Goal: Task Accomplishment & Management: Complete application form

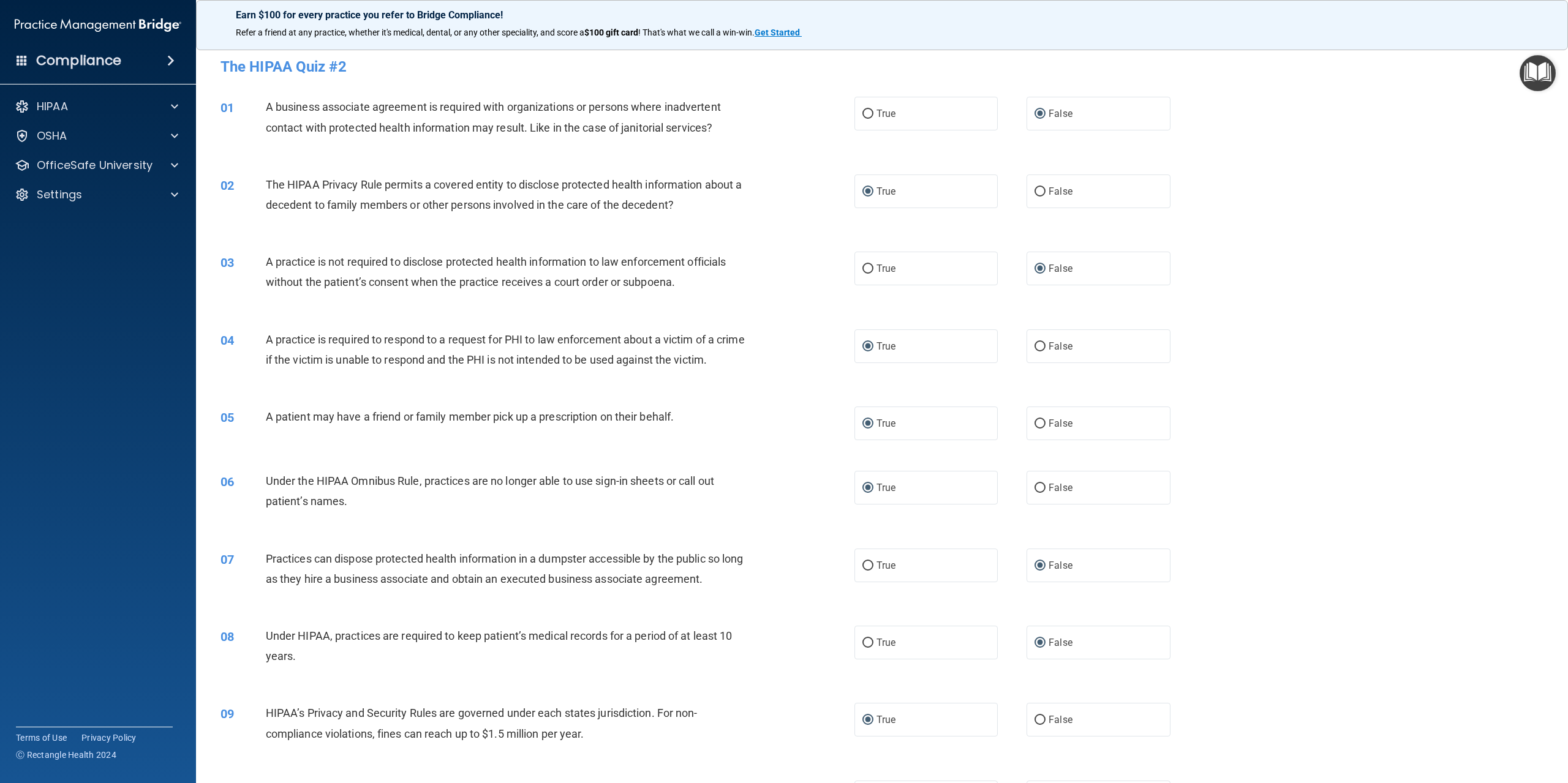
scroll to position [1225, 0]
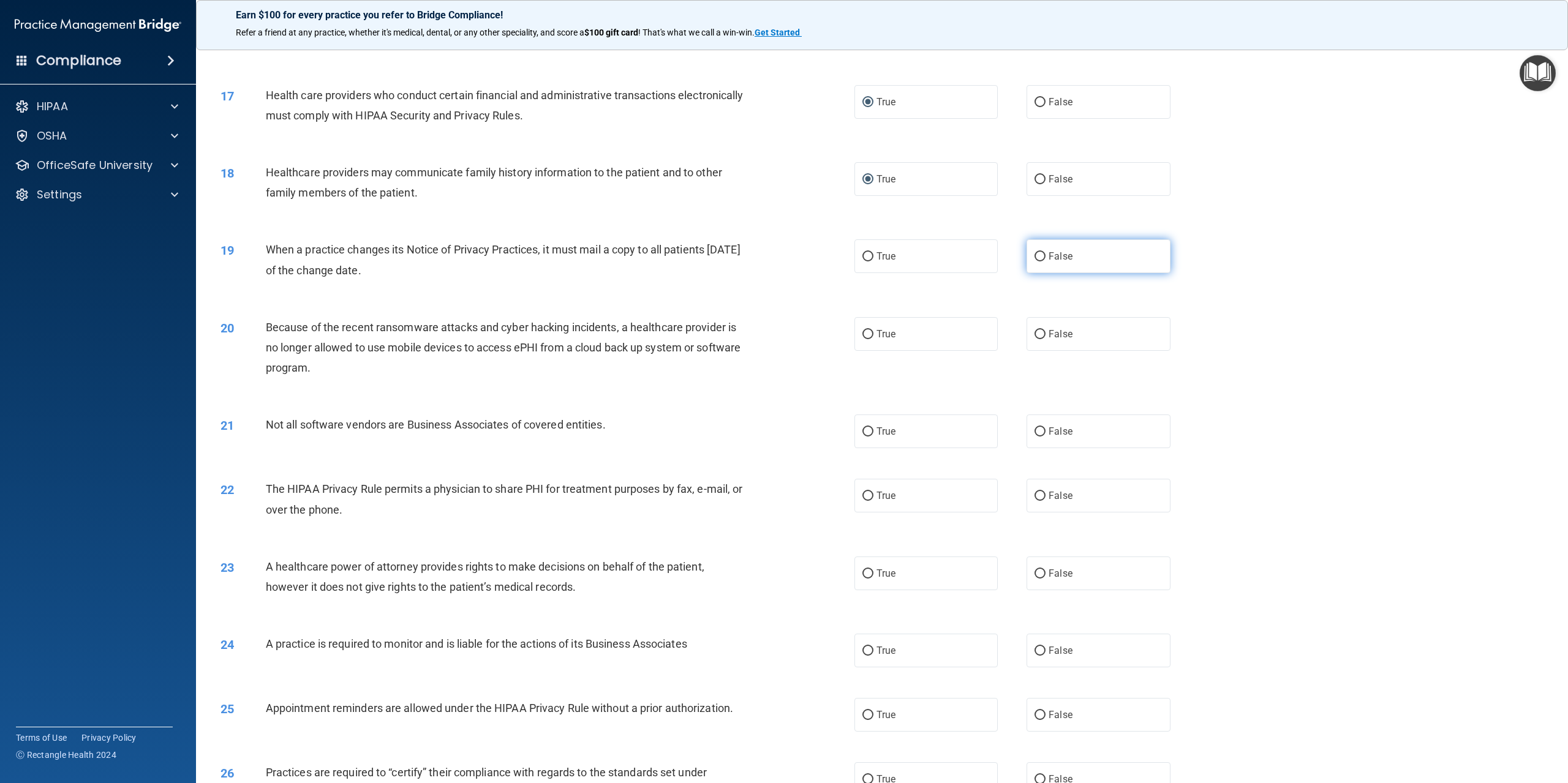
click at [1034, 261] on input "False" at bounding box center [1039, 256] width 11 height 9
radio input "true"
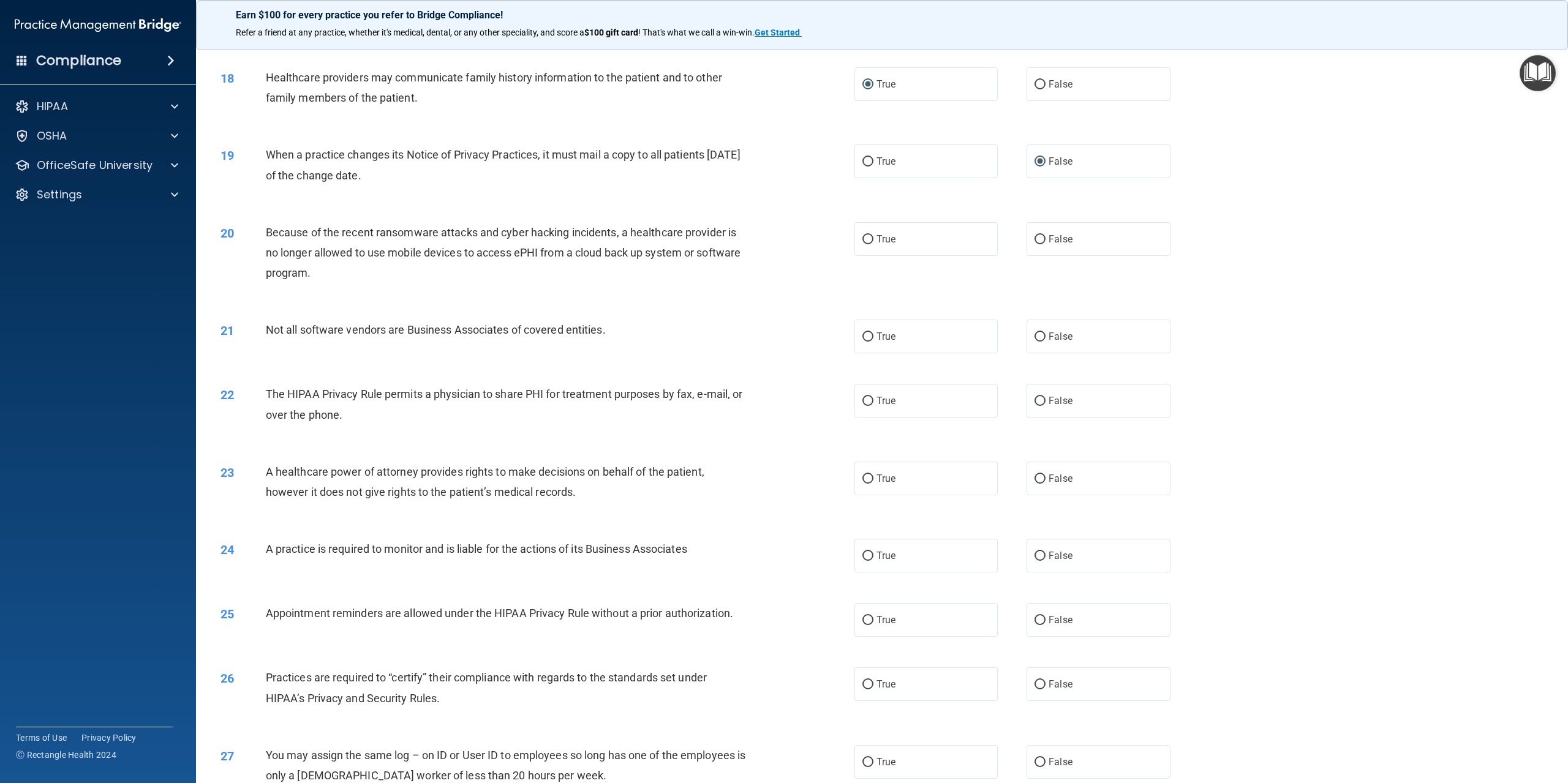
scroll to position [1348, 0]
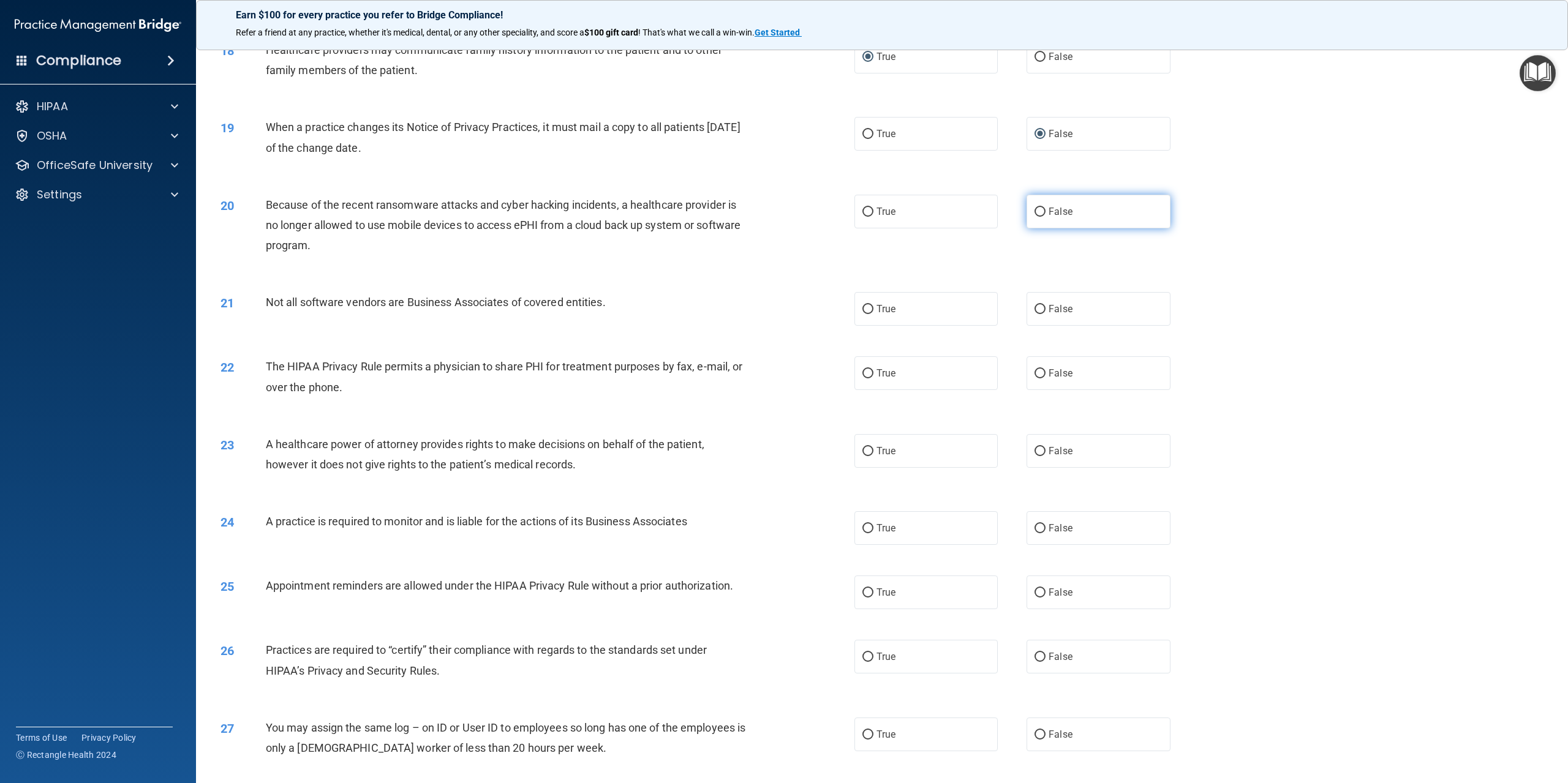
click at [1034, 217] on input "False" at bounding box center [1039, 212] width 11 height 9
radio input "true"
click at [863, 314] on input "True" at bounding box center [867, 308] width 11 height 9
radio input "true"
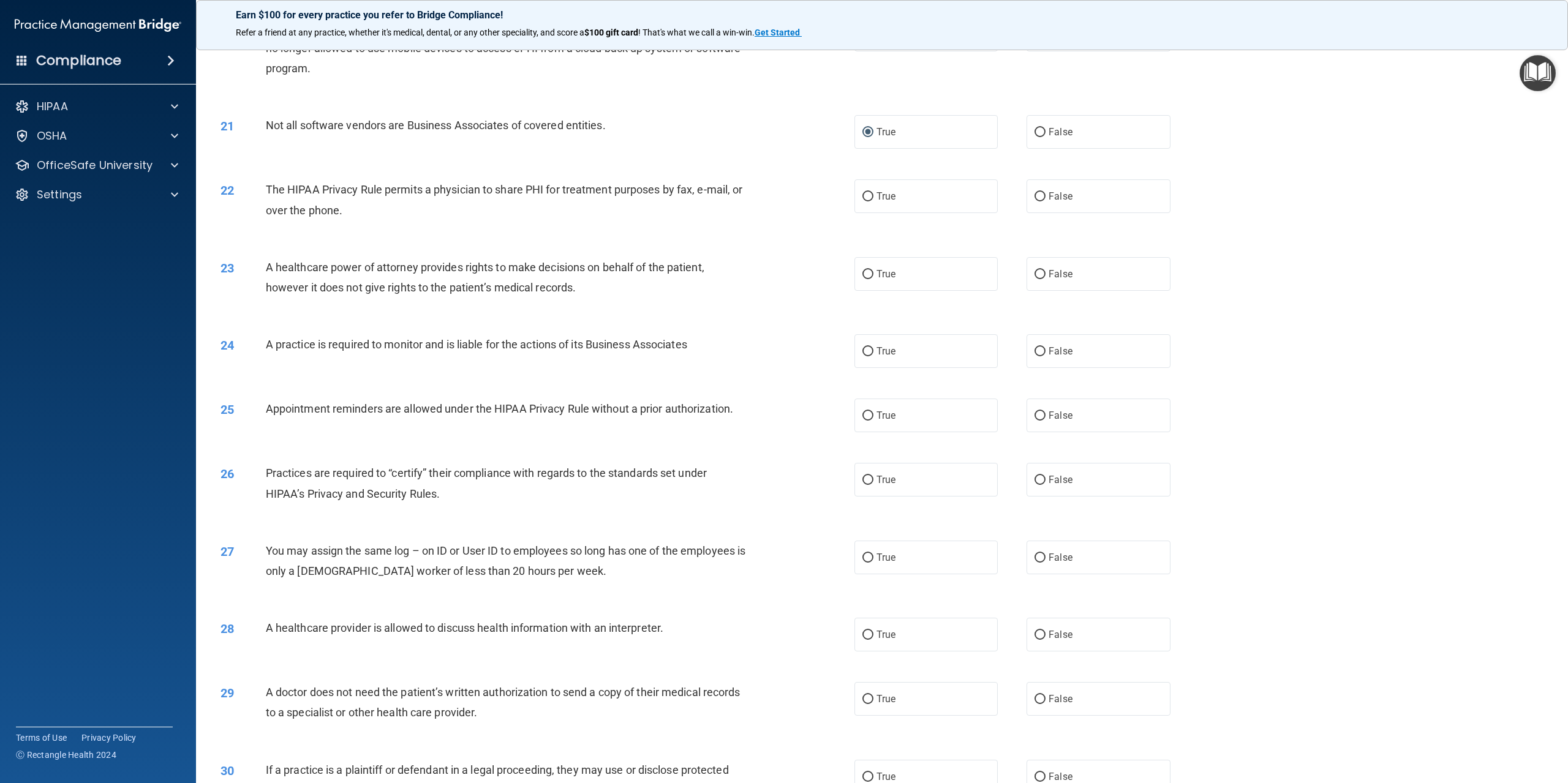
scroll to position [1530, 0]
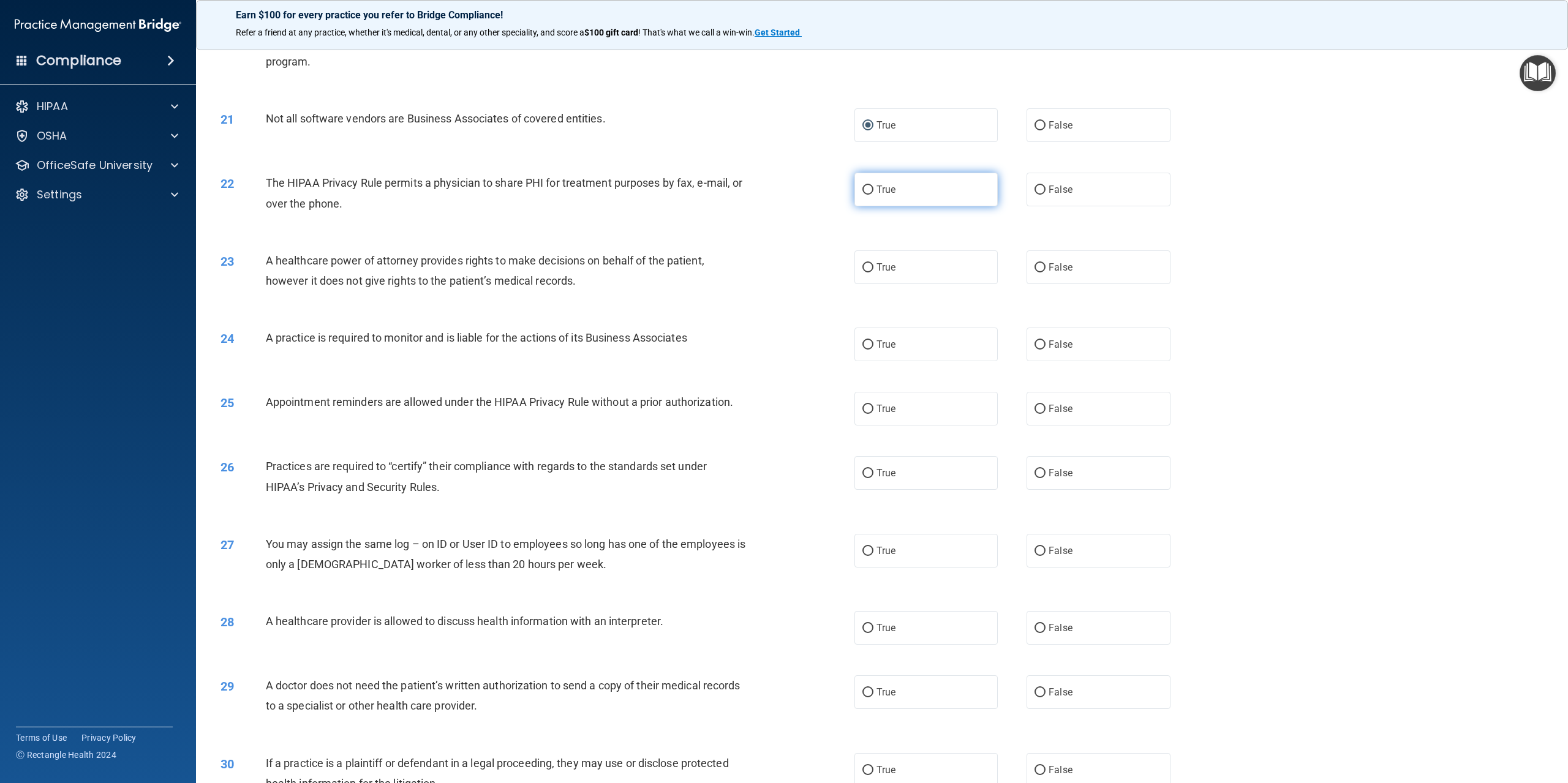
click at [862, 195] on input "True" at bounding box center [867, 190] width 11 height 9
radio input "true"
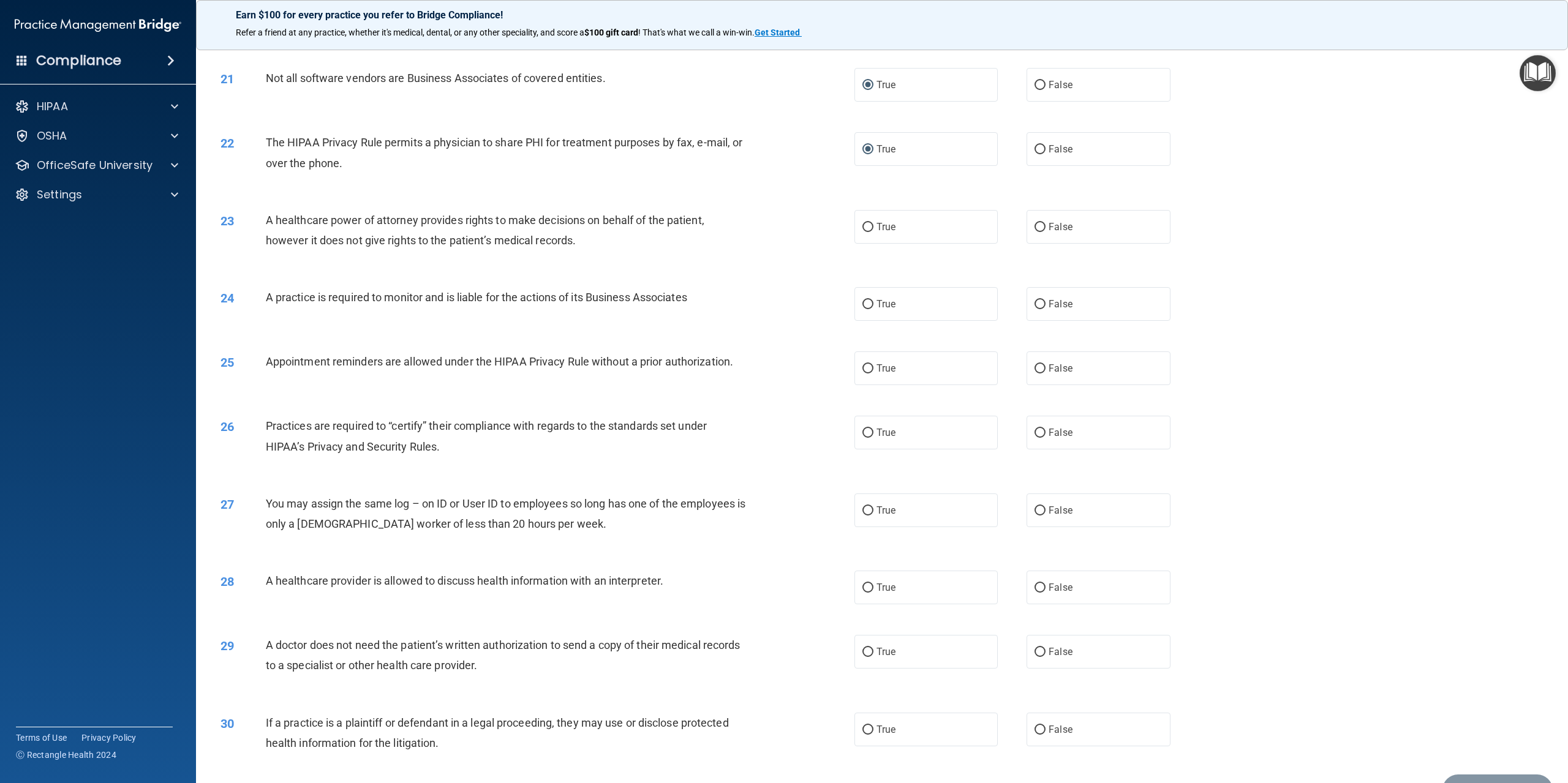
scroll to position [1592, 0]
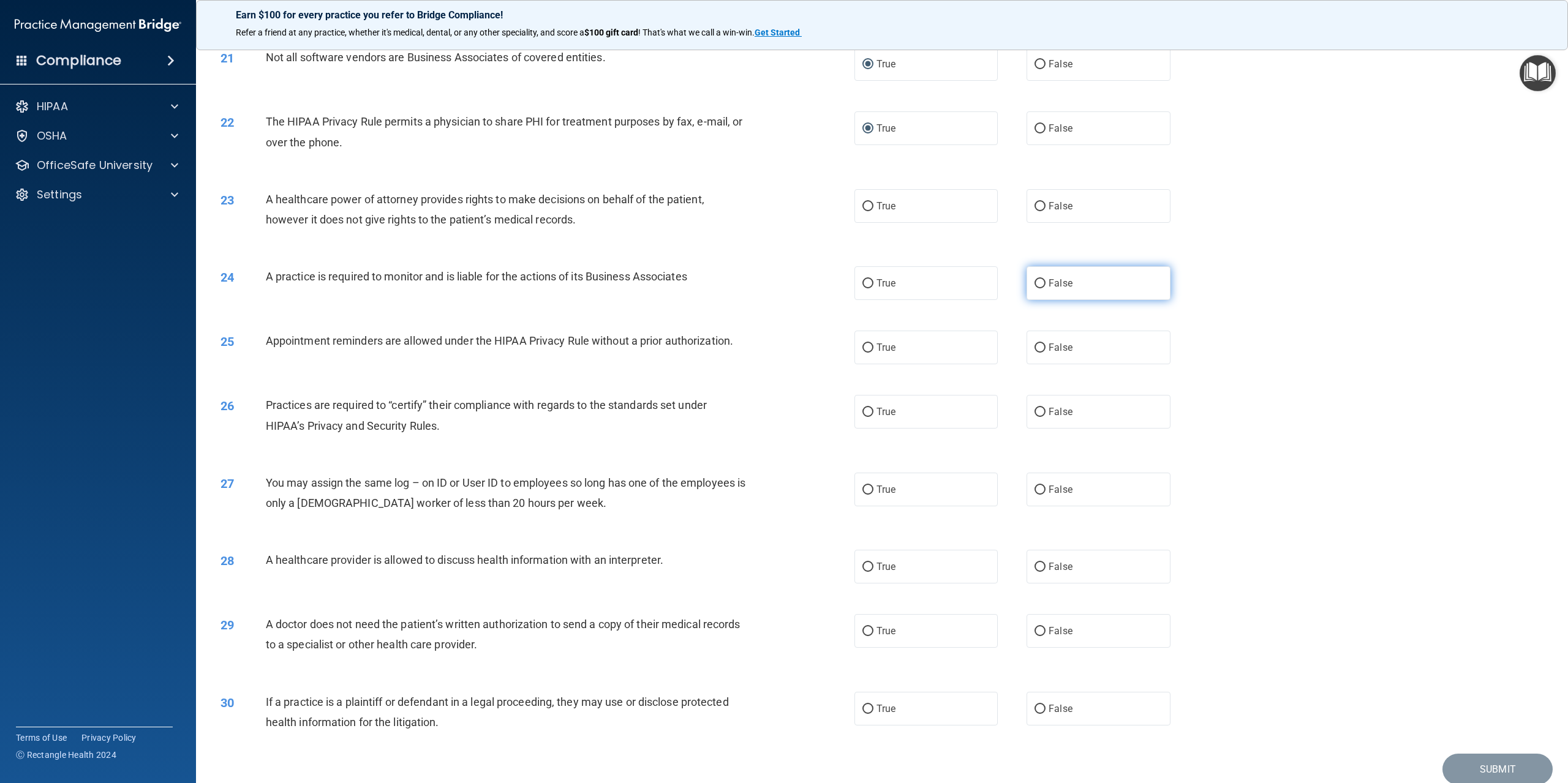
click at [1037, 289] on input "False" at bounding box center [1039, 283] width 11 height 9
radio input "true"
click at [863, 212] on input "True" at bounding box center [867, 206] width 11 height 9
radio input "true"
click at [864, 353] on input "True" at bounding box center [867, 347] width 11 height 9
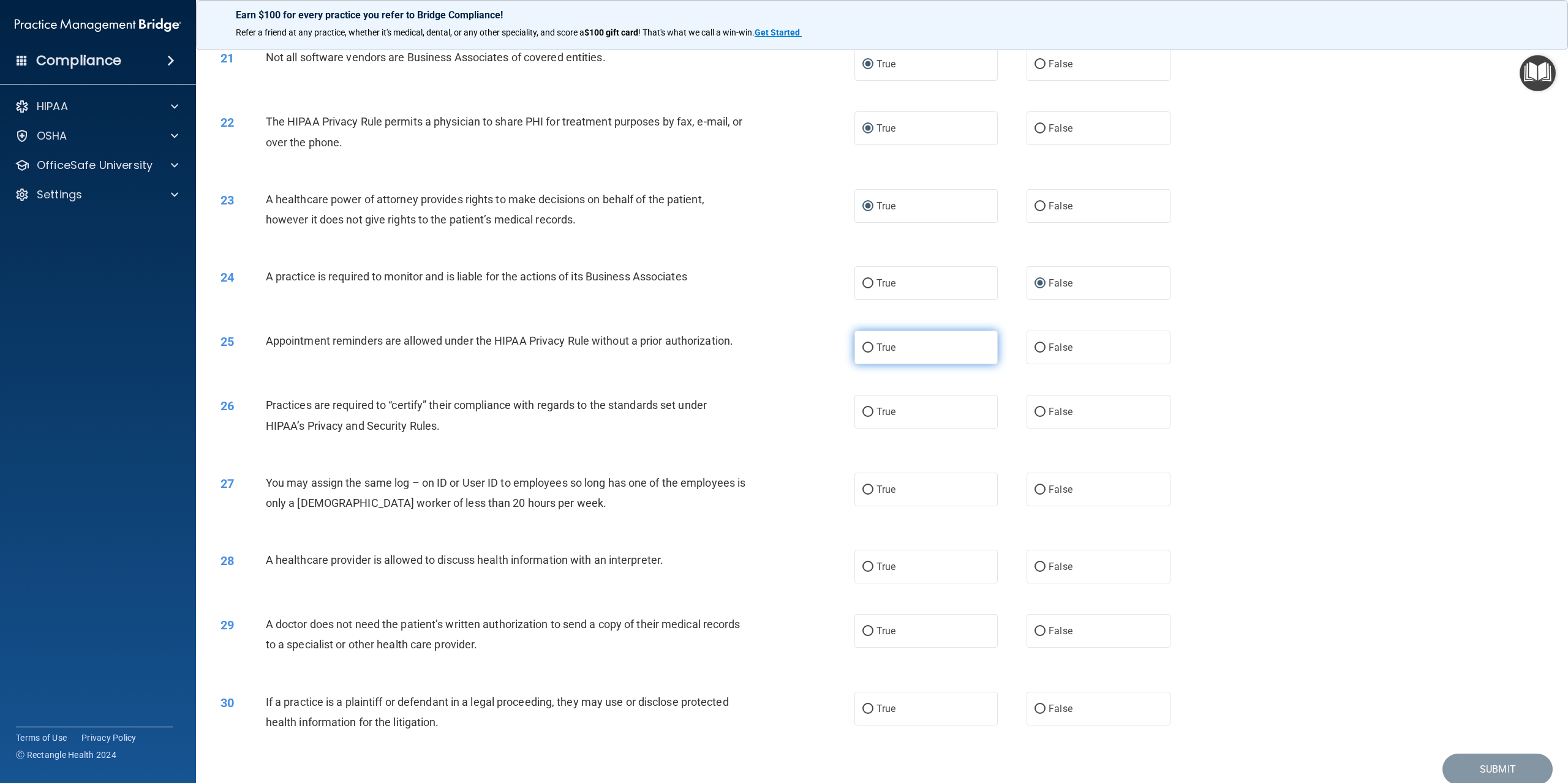
radio input "true"
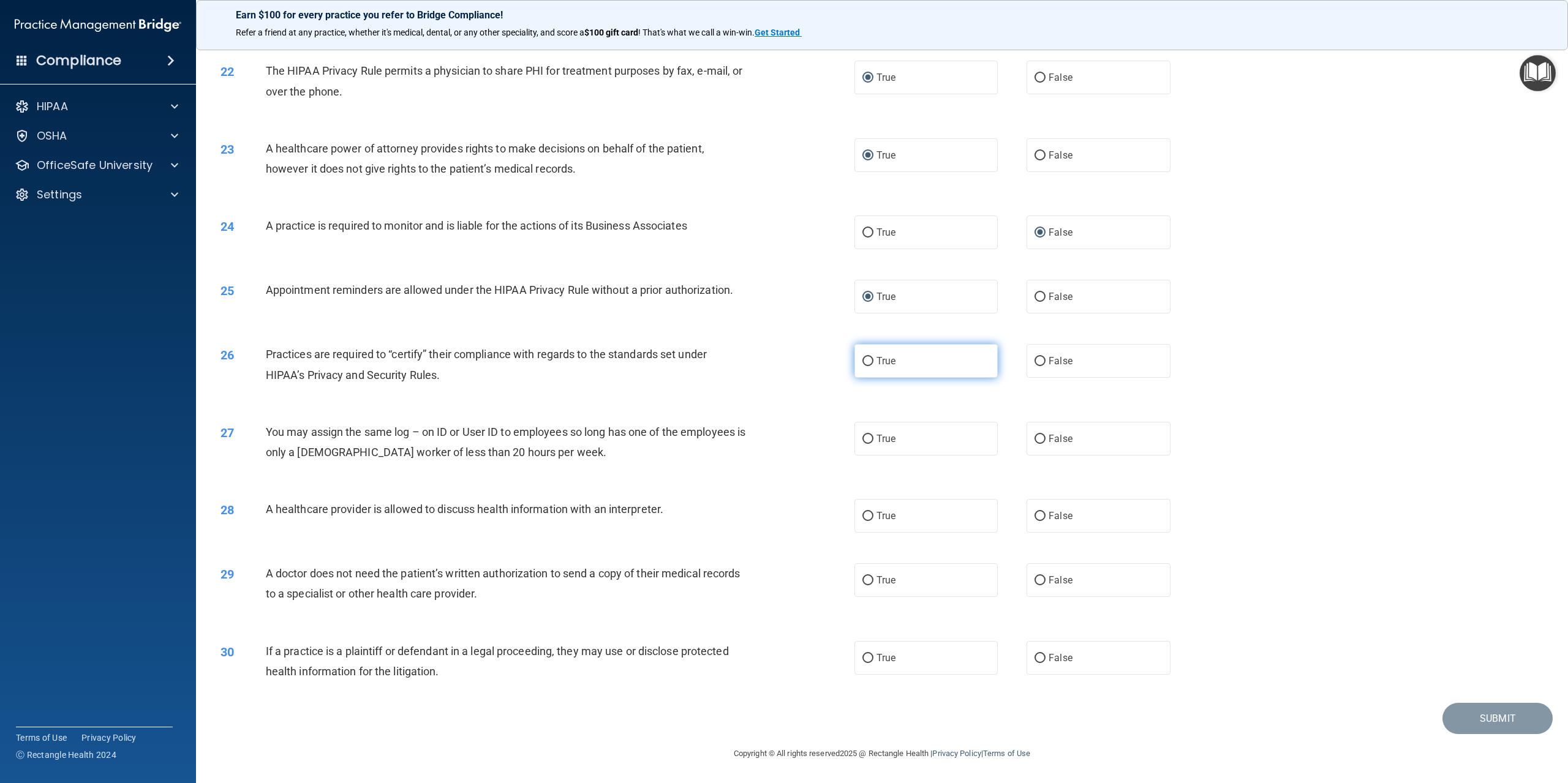
click at [863, 366] on input "True" at bounding box center [867, 361] width 11 height 9
radio input "true"
click at [1034, 361] on input "False" at bounding box center [1039, 361] width 11 height 9
radio input "true"
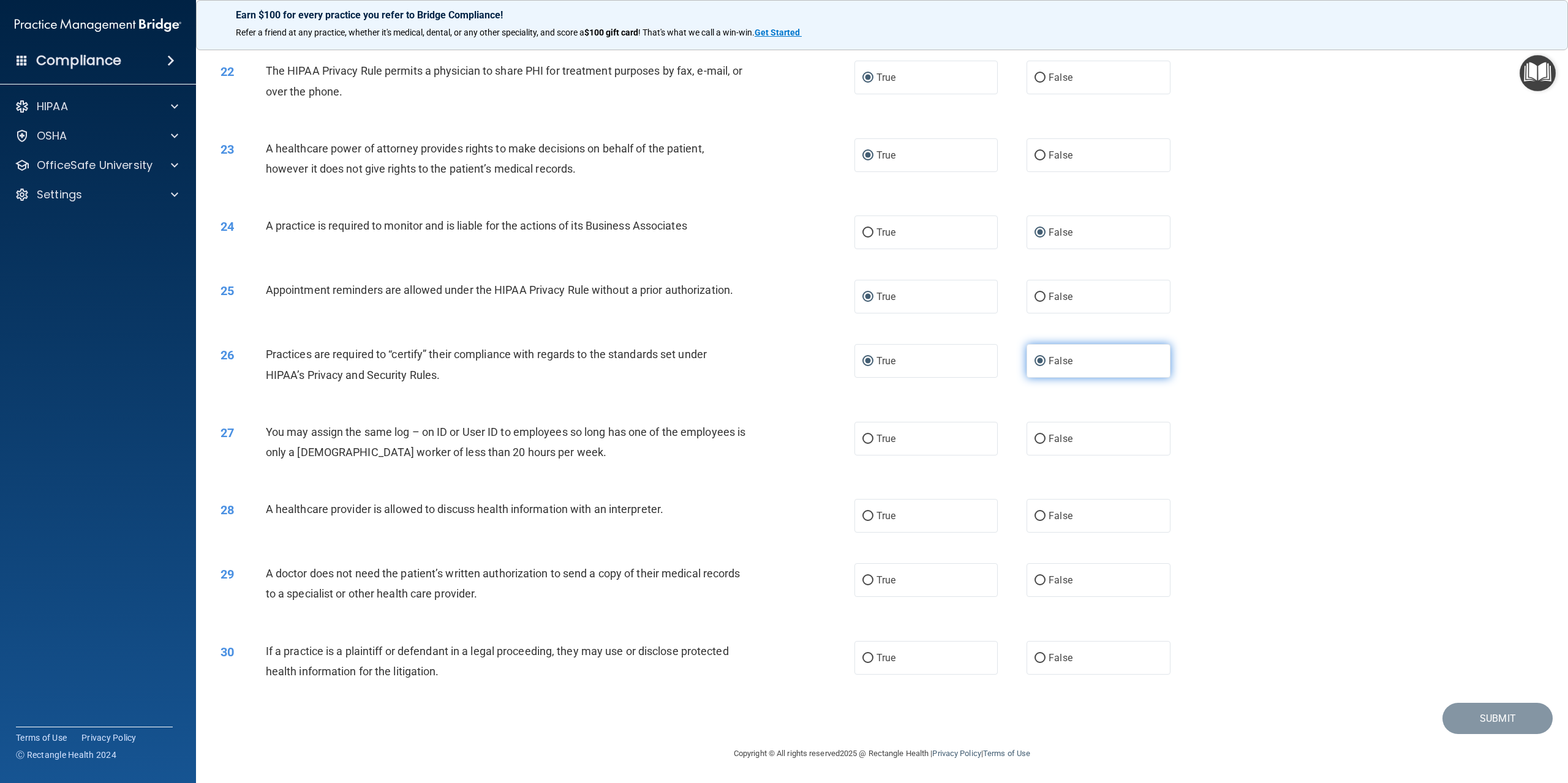
radio input "false"
click at [1035, 441] on input "False" at bounding box center [1039, 439] width 11 height 9
radio input "true"
click at [864, 516] on input "True" at bounding box center [867, 516] width 11 height 9
radio input "true"
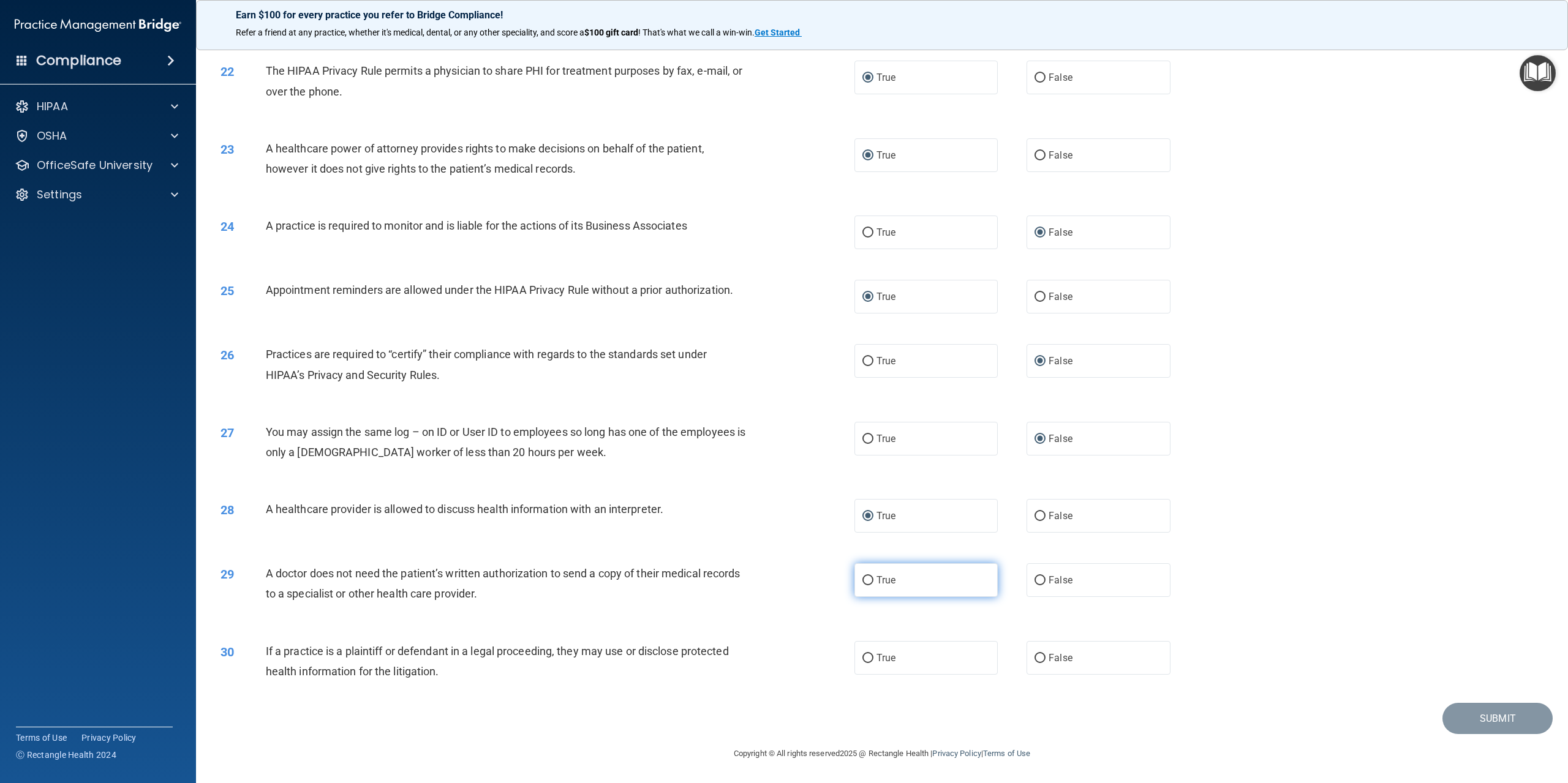
click at [862, 581] on input "True" at bounding box center [867, 580] width 11 height 9
radio input "true"
click at [863, 660] on input "True" at bounding box center [867, 657] width 11 height 9
radio input "true"
click at [1476, 725] on button "Submit" at bounding box center [1497, 719] width 110 height 32
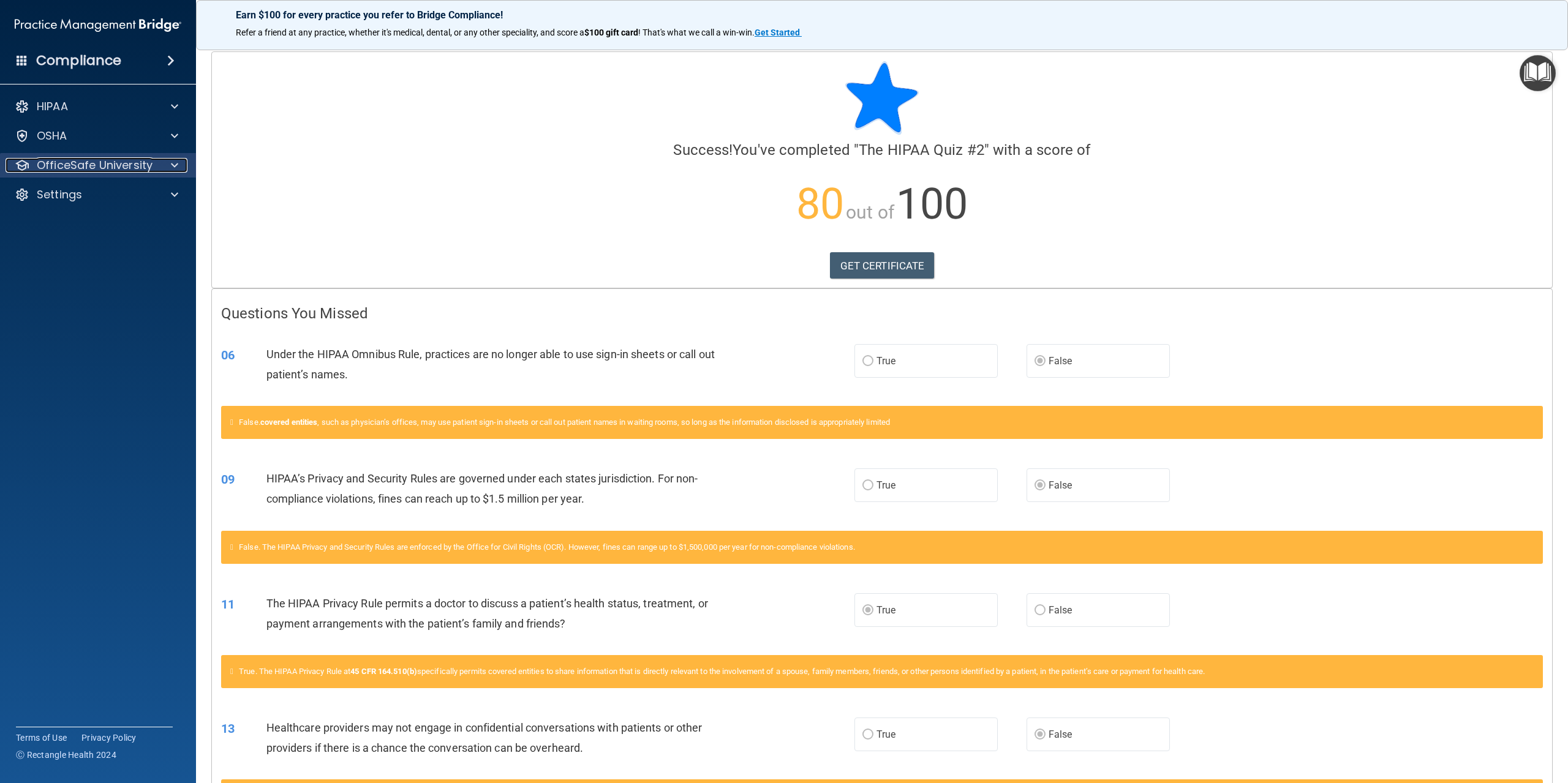
click at [173, 165] on span at bounding box center [174, 165] width 7 height 15
click at [94, 189] on p "HIPAA Training" at bounding box center [58, 195] width 101 height 12
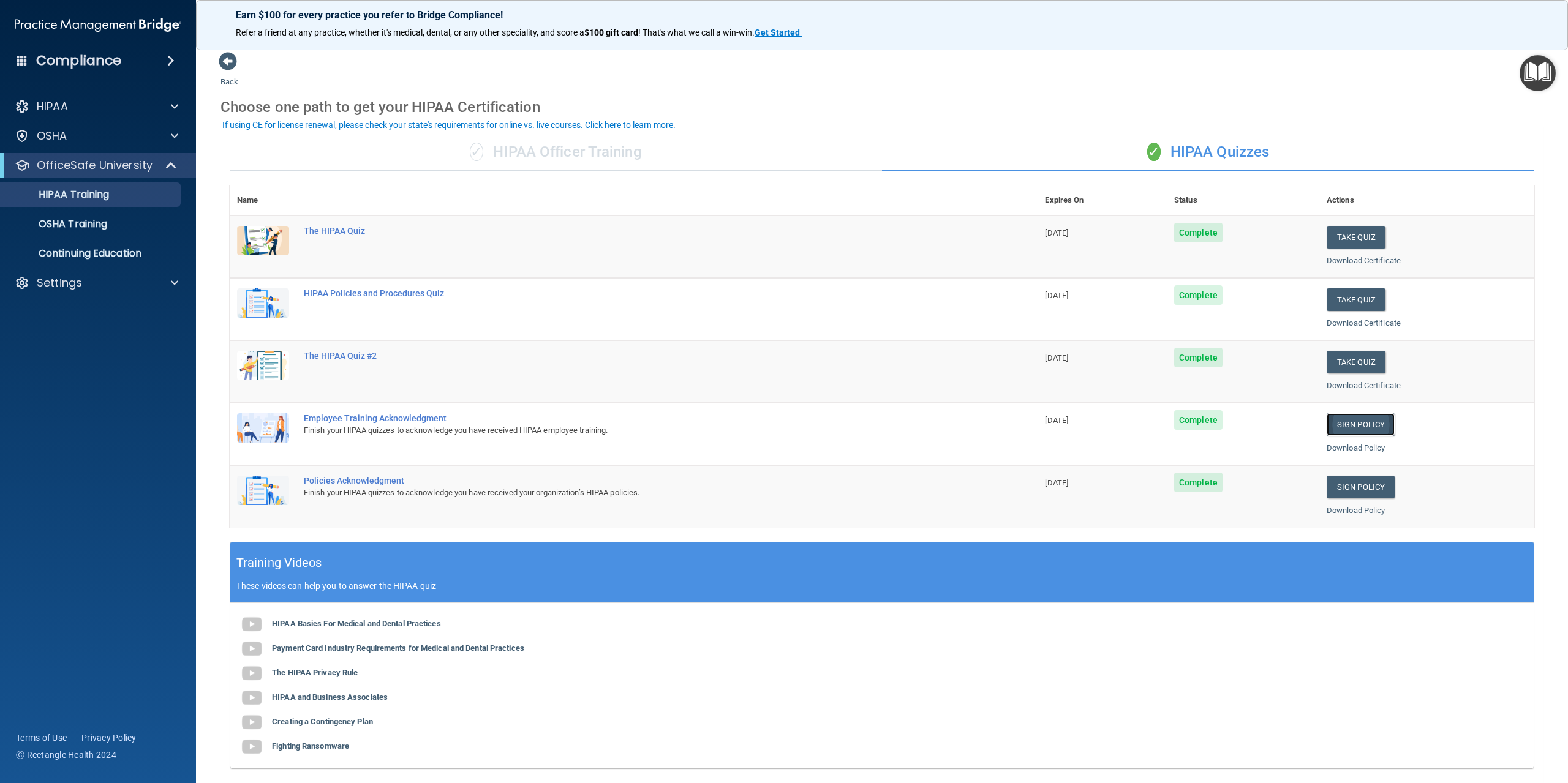
click at [1337, 425] on link "Sign Policy" at bounding box center [1360, 424] width 68 height 23
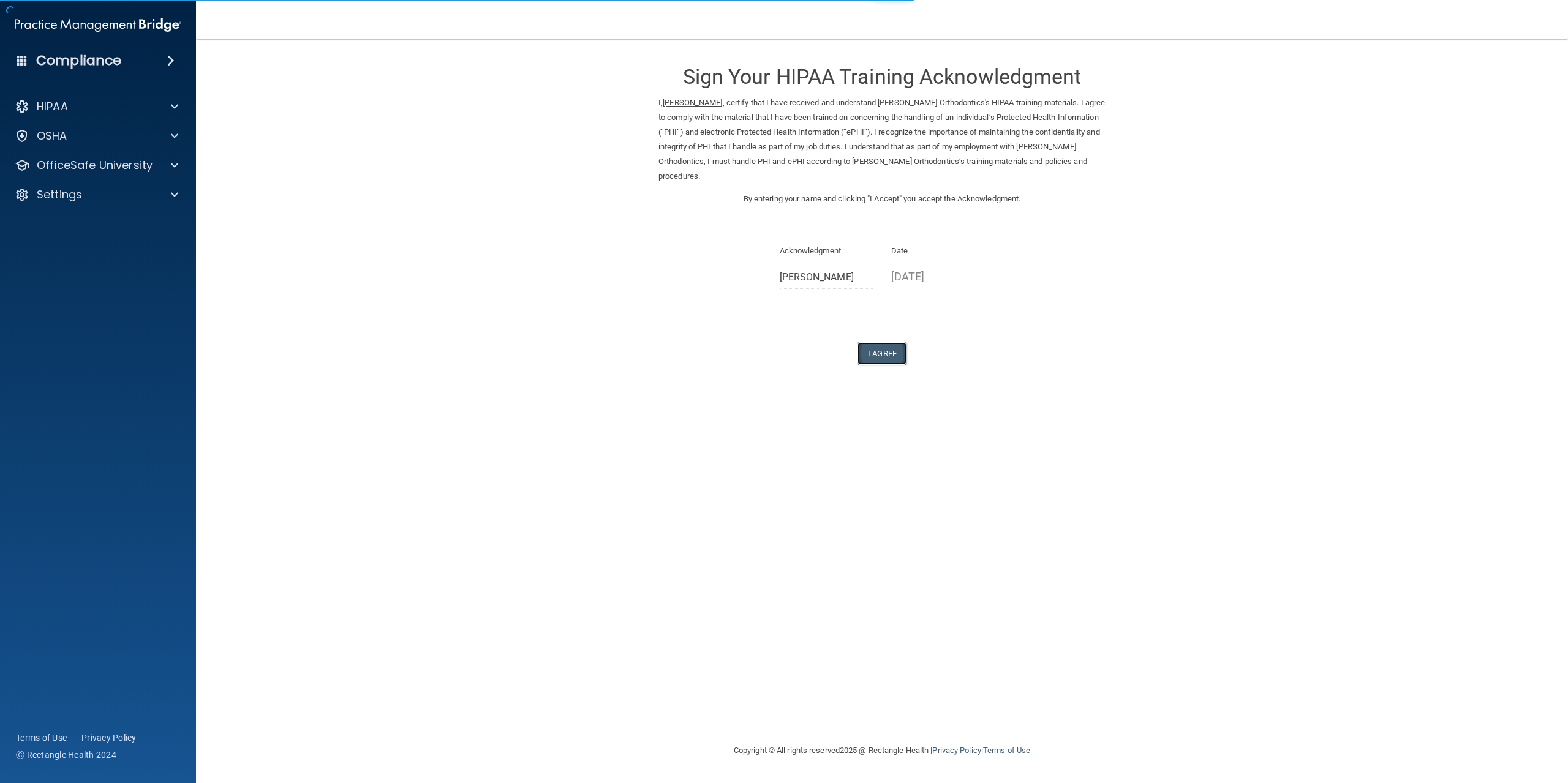
click at [875, 361] on button "I Agree" at bounding box center [882, 353] width 49 height 23
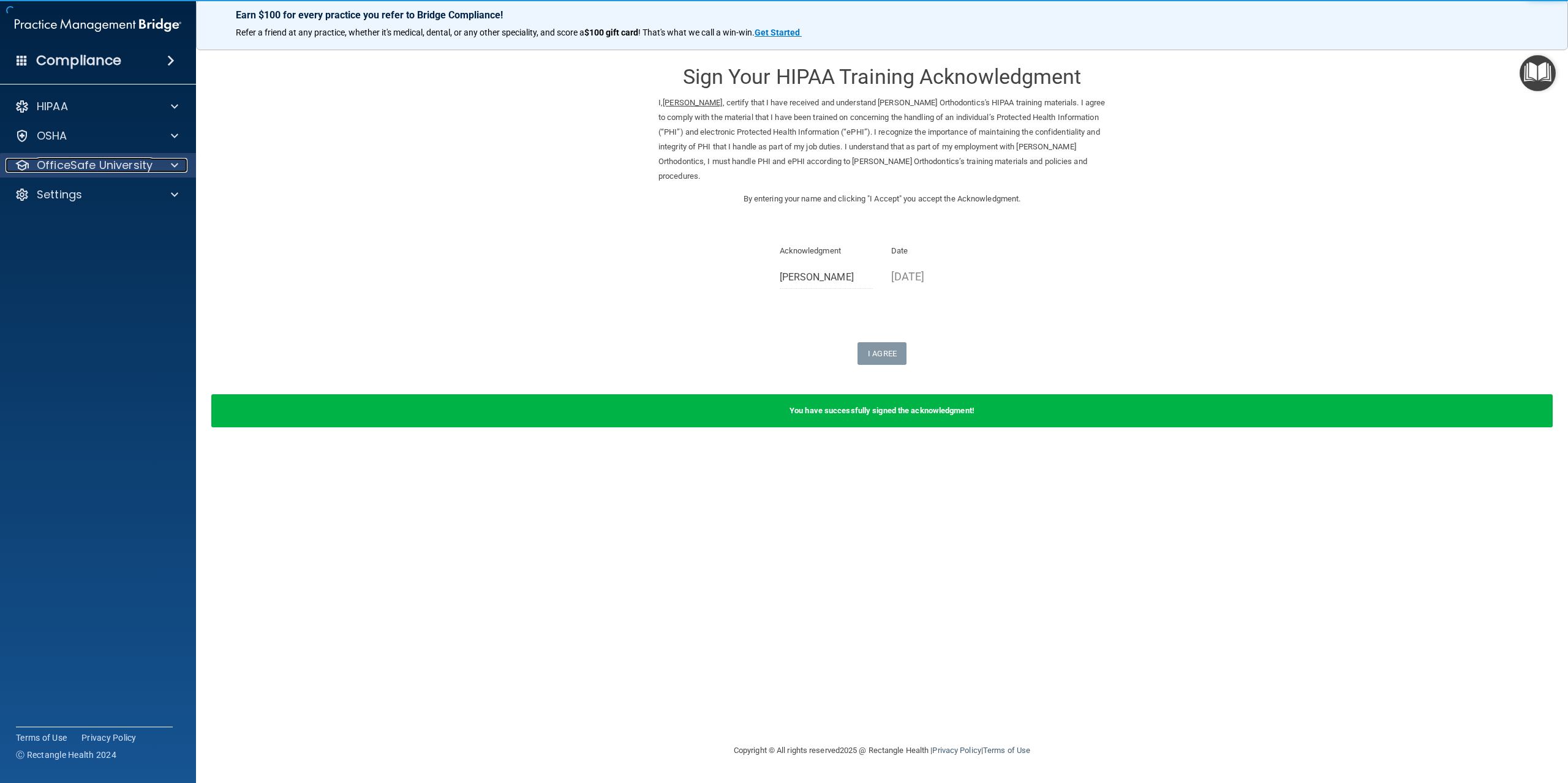
click at [168, 161] on div at bounding box center [172, 165] width 31 height 15
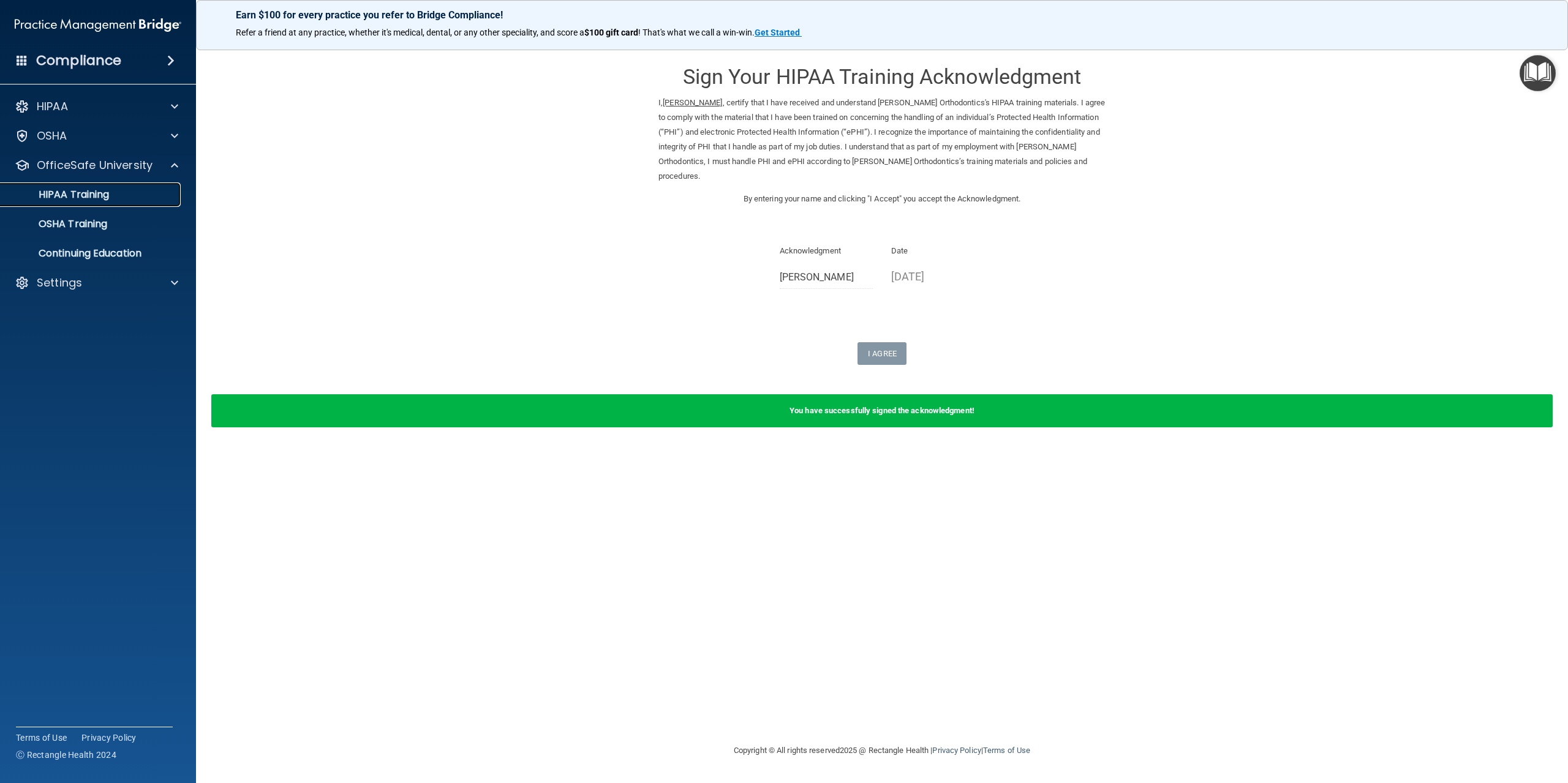
click at [105, 192] on p "HIPAA Training" at bounding box center [58, 195] width 101 height 12
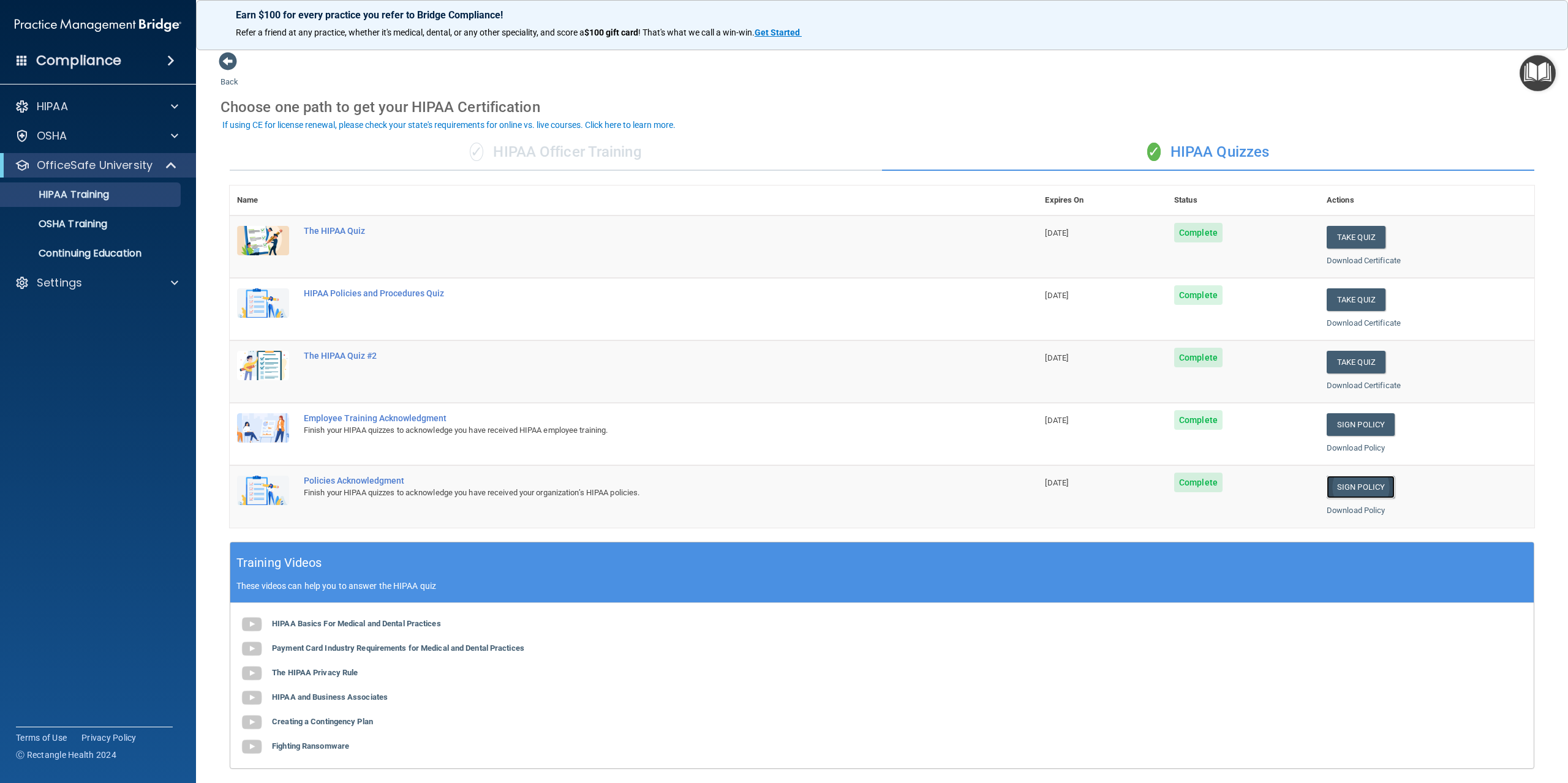
click at [1343, 491] on link "Sign Policy" at bounding box center [1360, 486] width 68 height 23
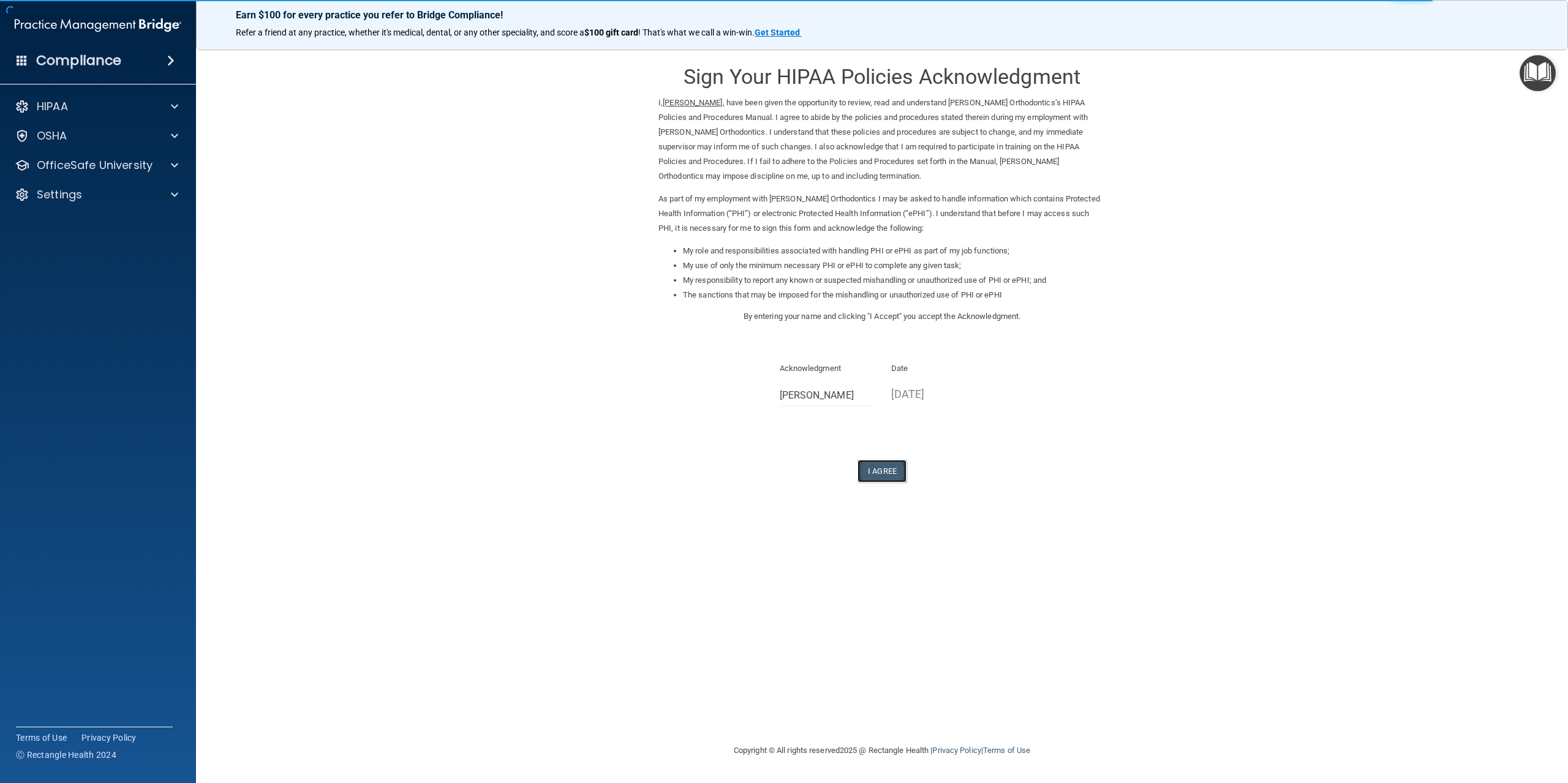
click at [871, 463] on button "I Agree" at bounding box center [882, 471] width 49 height 23
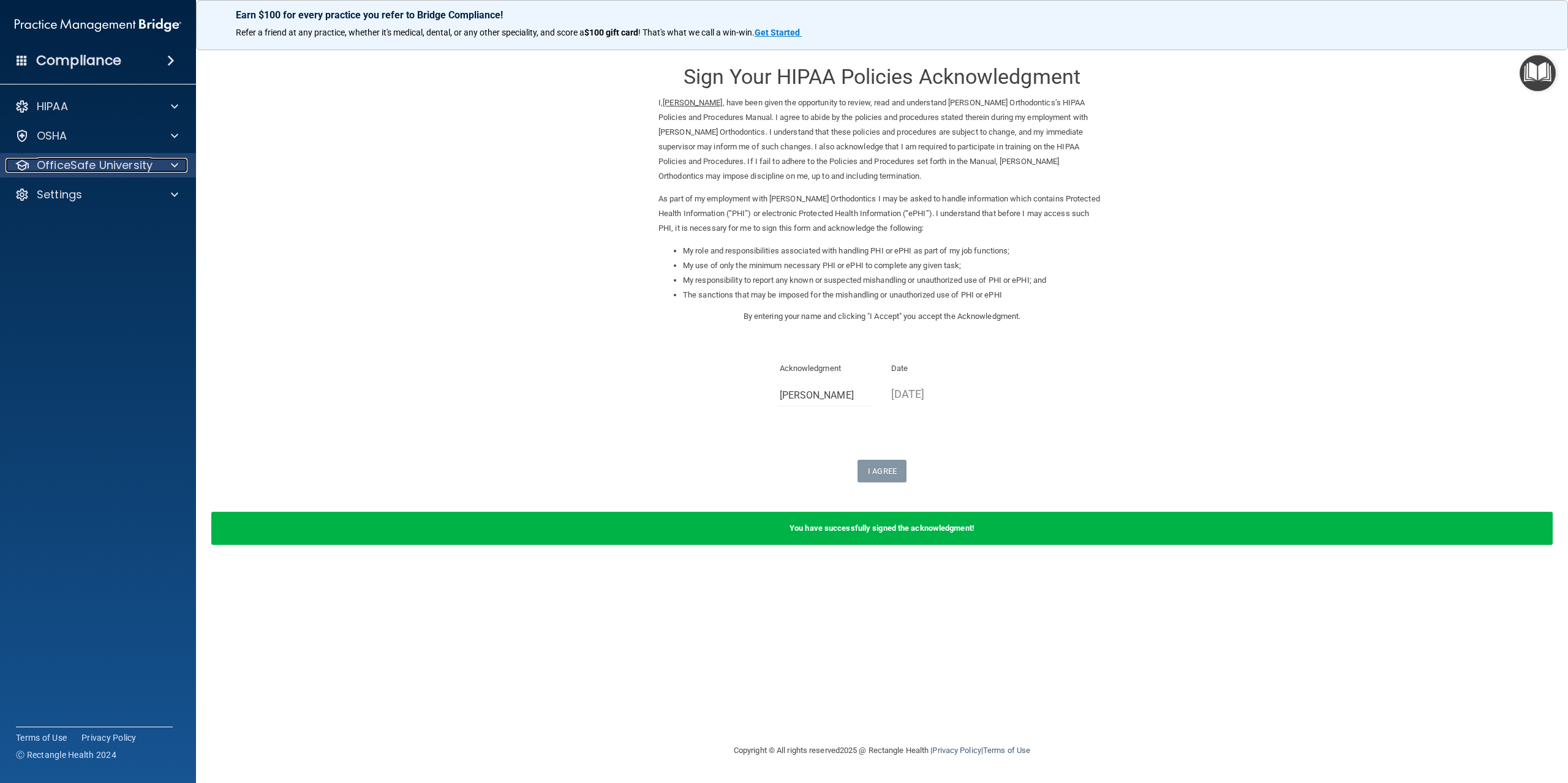
click at [171, 168] on span at bounding box center [174, 165] width 7 height 15
click at [115, 192] on div "HIPAA Training" at bounding box center [91, 195] width 167 height 12
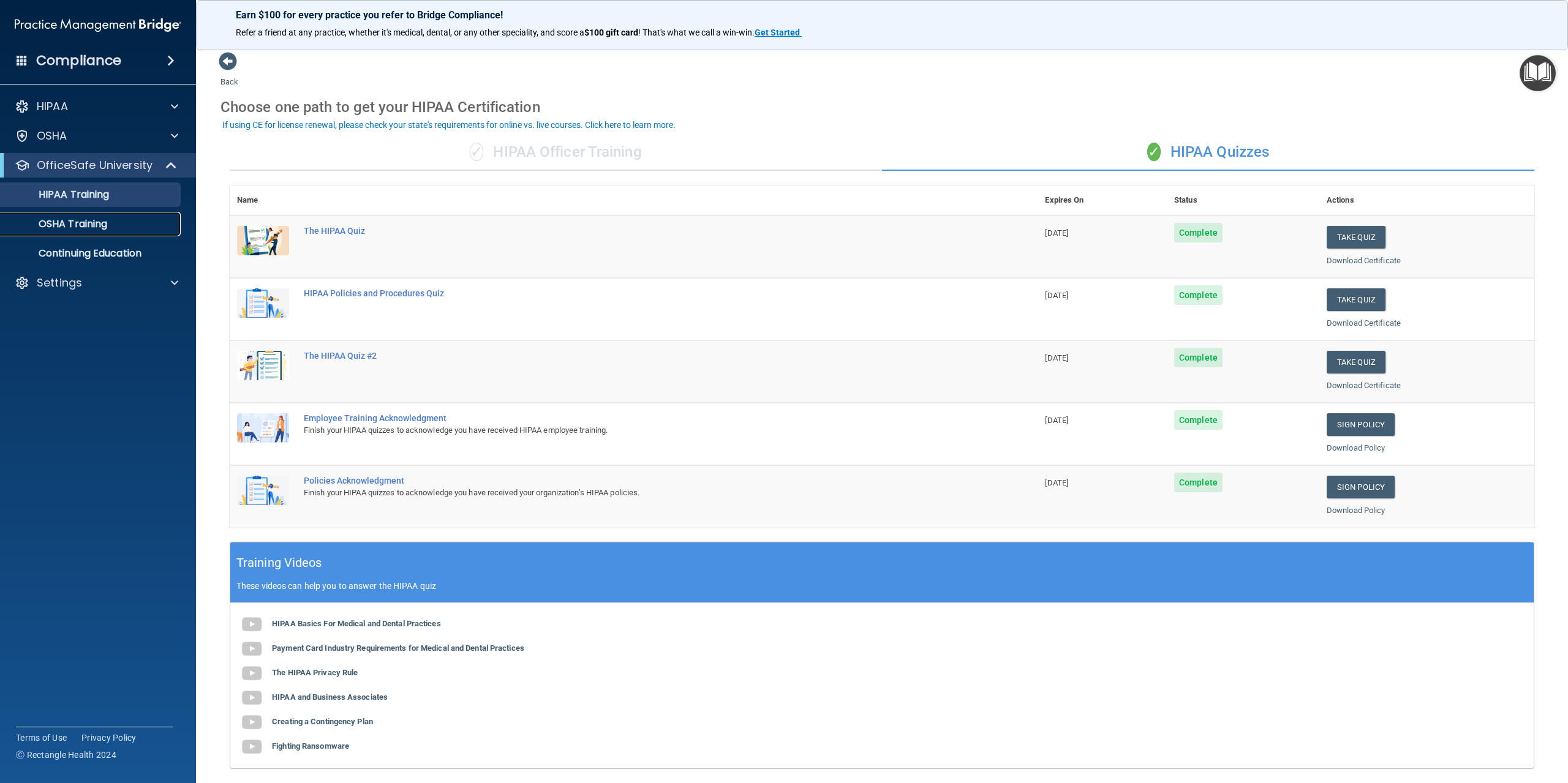
click at [88, 229] on p "OSHA Training" at bounding box center [57, 223] width 99 height 12
